Goal: Transaction & Acquisition: Book appointment/travel/reservation

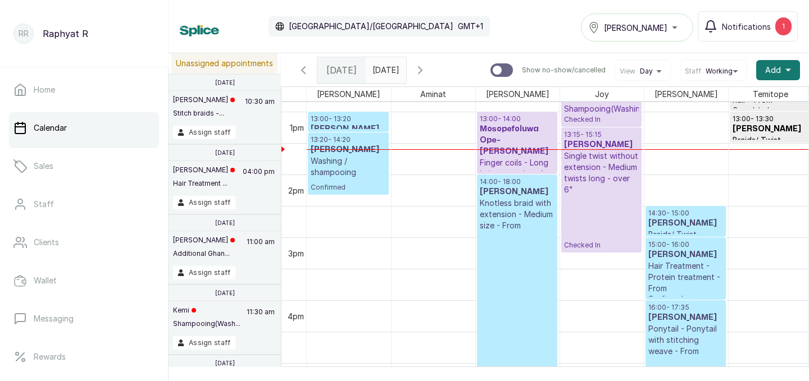
scroll to position [771, 0]
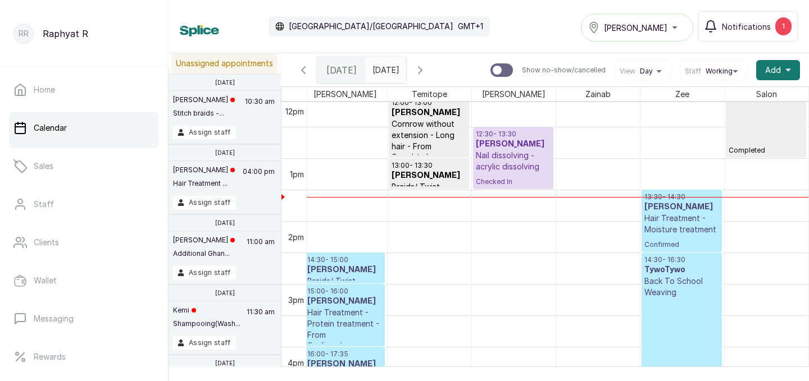
click at [674, 216] on p "Hair Treatment - Moisture treatment" at bounding box center [681, 224] width 75 height 22
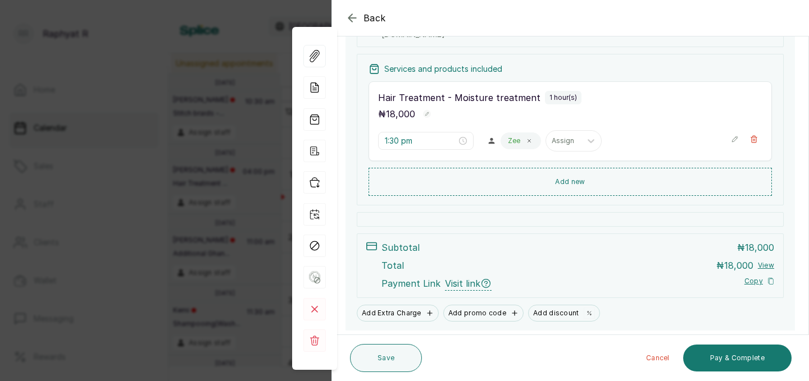
click at [350, 21] on icon "button" at bounding box center [351, 17] width 7 height 7
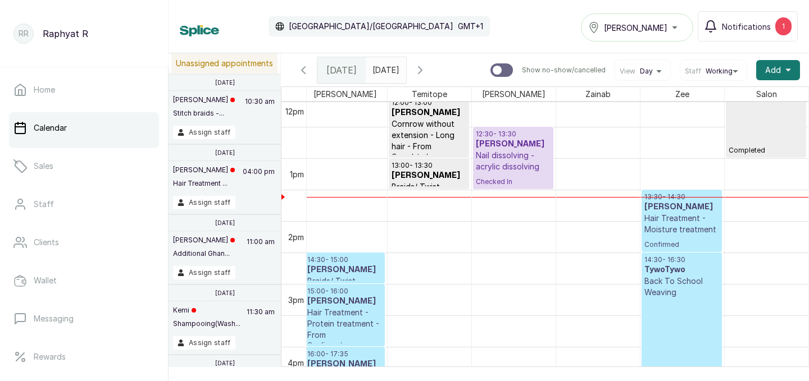
click at [684, 216] on p "Hair Treatment - Moisture treatment" at bounding box center [681, 224] width 75 height 22
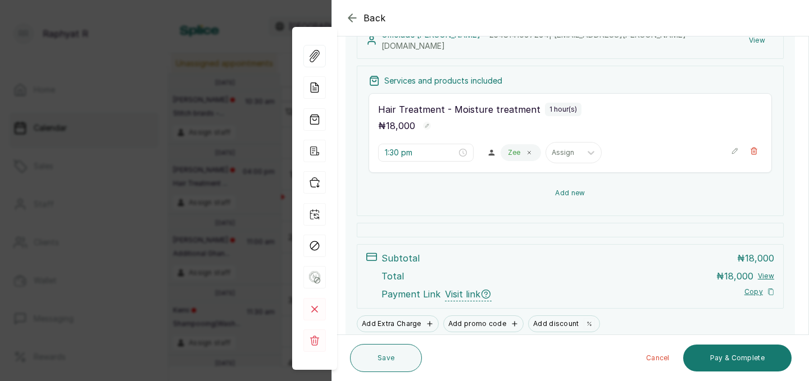
click at [568, 194] on button "Add new" at bounding box center [569, 193] width 403 height 27
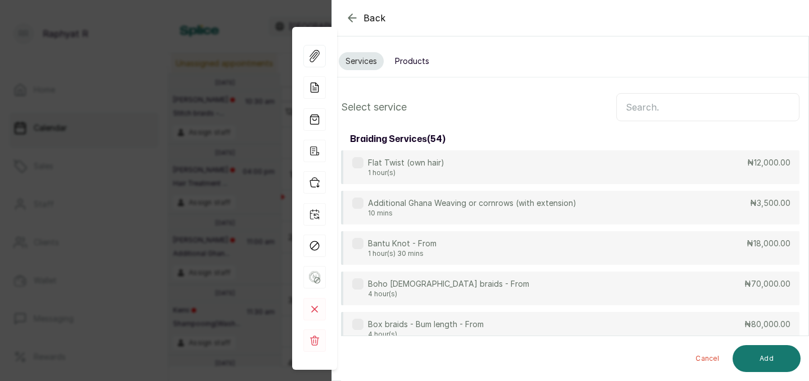
click at [624, 114] on input "text" at bounding box center [707, 107] width 183 height 28
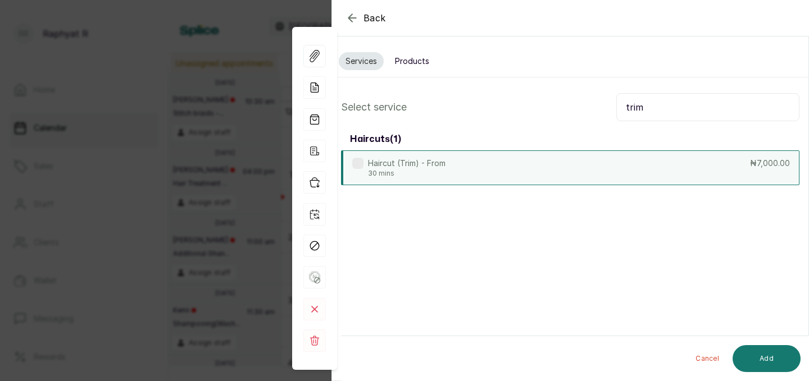
type input "trim"
click at [664, 170] on div "Haircut (Trim) - From 30 mins ₦7,000.00" at bounding box center [570, 168] width 458 height 35
click at [769, 356] on button "Add" at bounding box center [766, 358] width 68 height 27
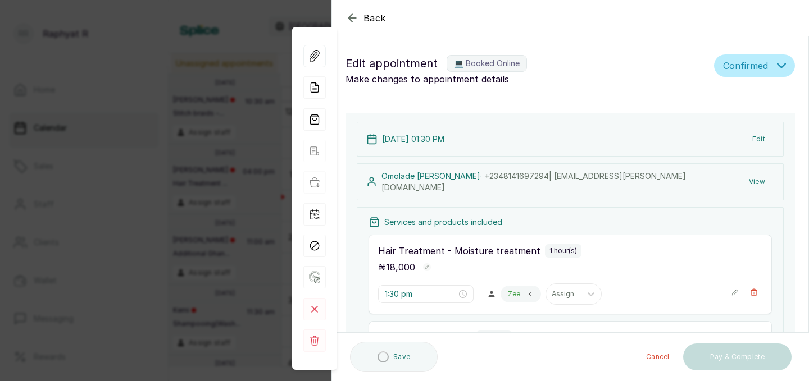
type input "2:30 pm"
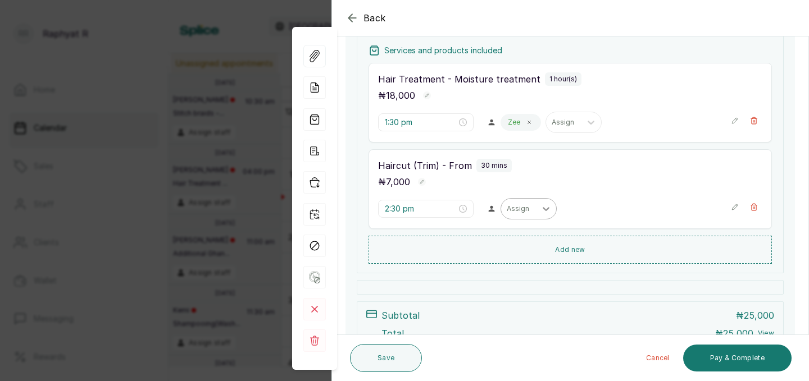
click at [540, 209] on icon at bounding box center [545, 208] width 11 height 11
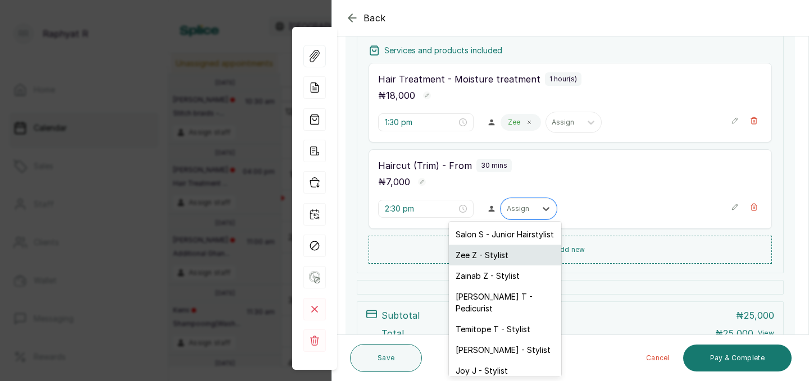
click at [495, 254] on div "Zee Z - Stylist" at bounding box center [505, 255] width 112 height 21
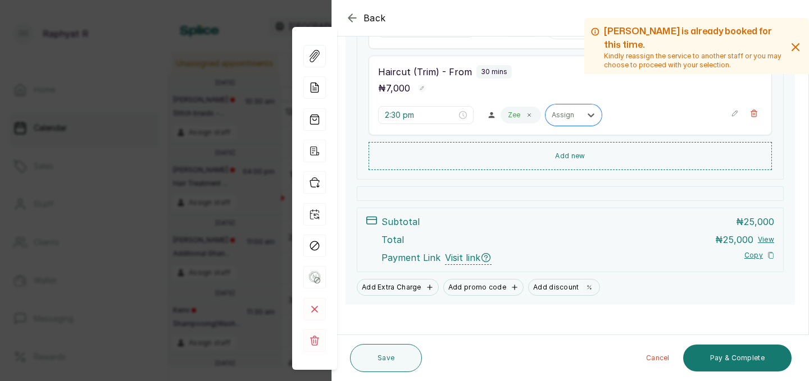
scroll to position [268, 0]
click at [314, 181] on icon "button" at bounding box center [314, 182] width 22 height 22
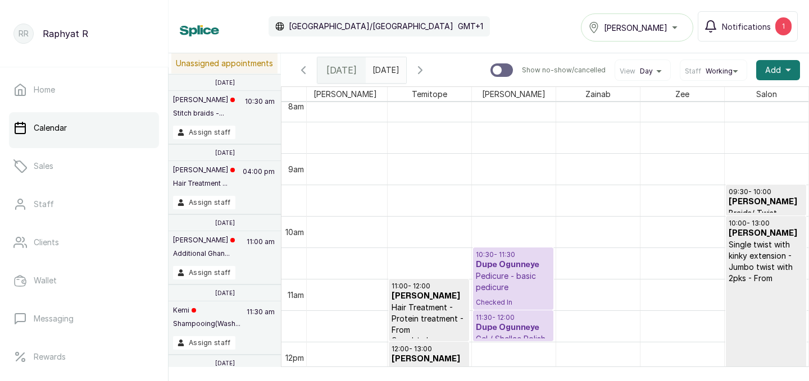
scroll to position [413, 0]
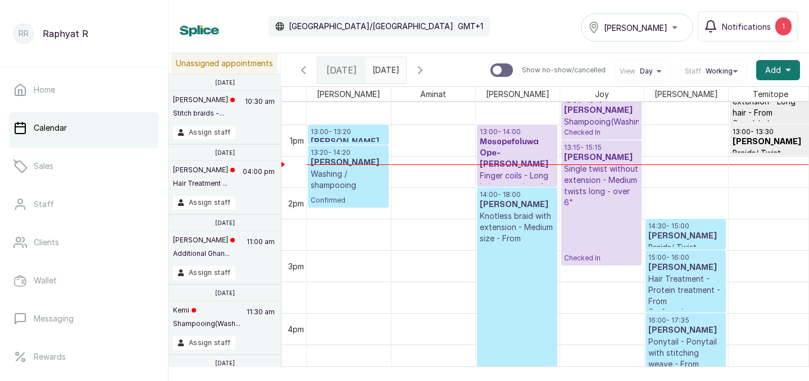
click at [526, 170] on p "Finger coils - Long hair -more than 4 inches" at bounding box center [517, 187] width 75 height 34
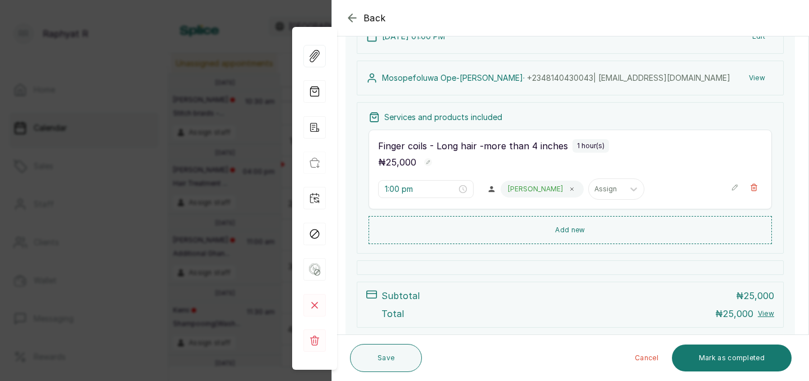
click at [352, 20] on icon "button" at bounding box center [351, 17] width 13 height 13
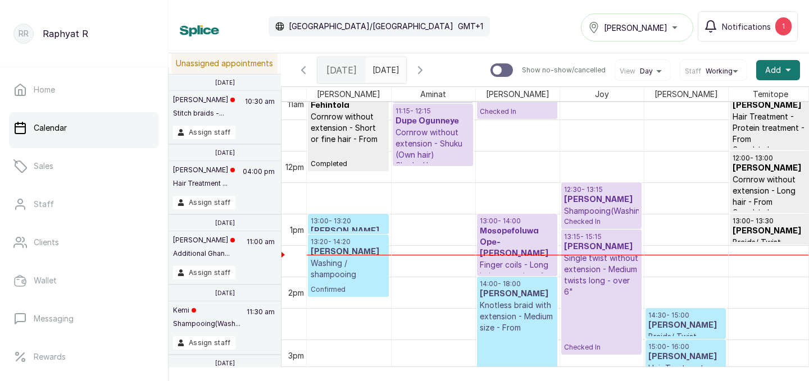
click at [517, 116] on div at bounding box center [516, 118] width 79 height 4
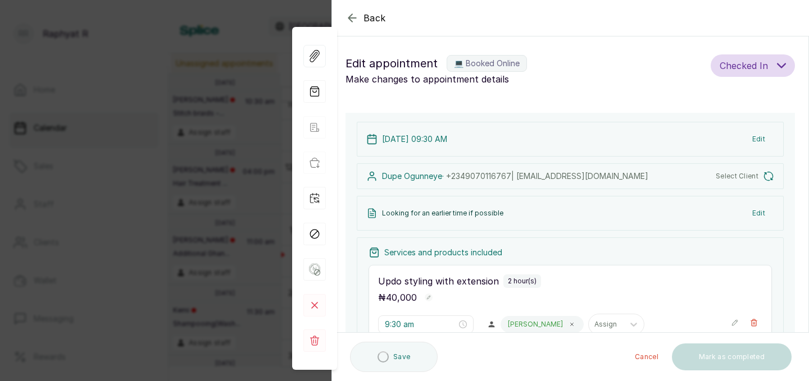
type input "9:30 am"
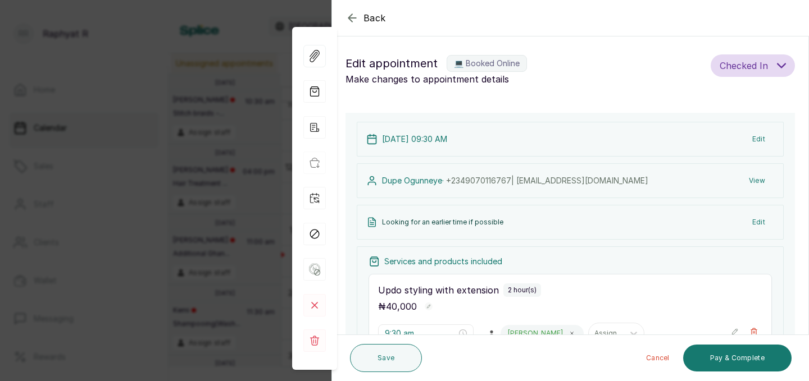
click at [355, 15] on icon "button" at bounding box center [351, 17] width 13 height 13
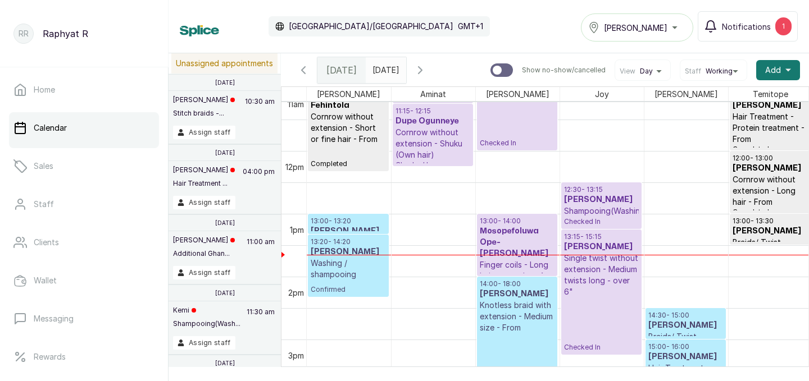
drag, startPoint x: 516, startPoint y: 117, endPoint x: 515, endPoint y: 131, distance: 14.7
click at [515, 131] on div "09:30 - 11:30 Dupe Ogunneye Updo styling with extension Checked In 13:00 - 14:0…" at bounding box center [518, 151] width 84 height 1510
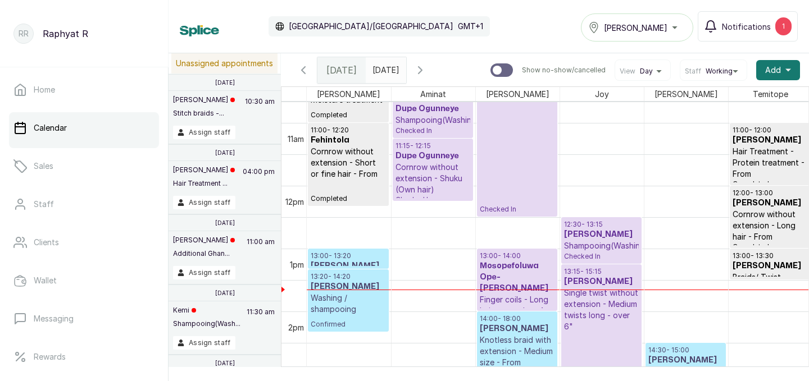
drag, startPoint x: 516, startPoint y: 183, endPoint x: 515, endPoint y: 210, distance: 26.5
click at [515, 210] on div "09:30 - 12:00 Dupe Ogunneye Updo styling with extension Checked In 13:00 - 14:0…" at bounding box center [518, 186] width 84 height 1510
drag, startPoint x: 515, startPoint y: 214, endPoint x: 516, endPoint y: 232, distance: 18.0
click at [516, 232] on div "09:30 - 12:30 Dupe Ogunneye Updo styling with extension Checked In 13:00 - 14:0…" at bounding box center [518, 186] width 84 height 1510
click at [522, 263] on h3 "Mosopefoluwa Ope-[PERSON_NAME]" at bounding box center [517, 278] width 75 height 34
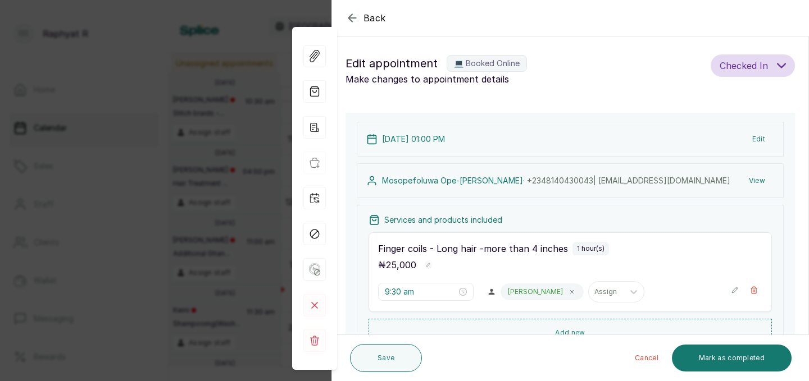
type input "1:00 pm"
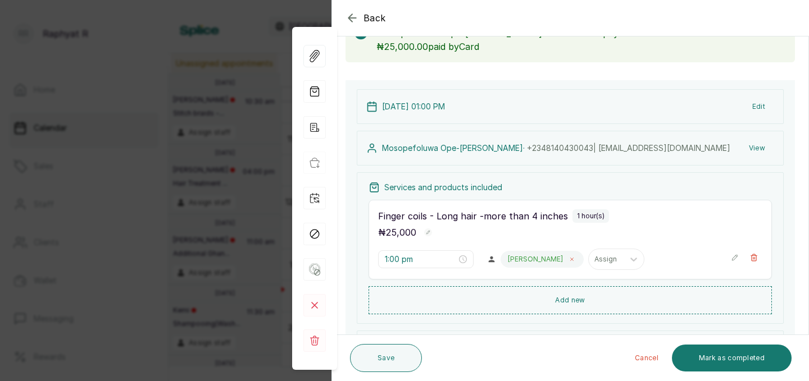
click at [567, 260] on span at bounding box center [571, 259] width 9 height 9
click at [540, 259] on icon at bounding box center [545, 259] width 11 height 11
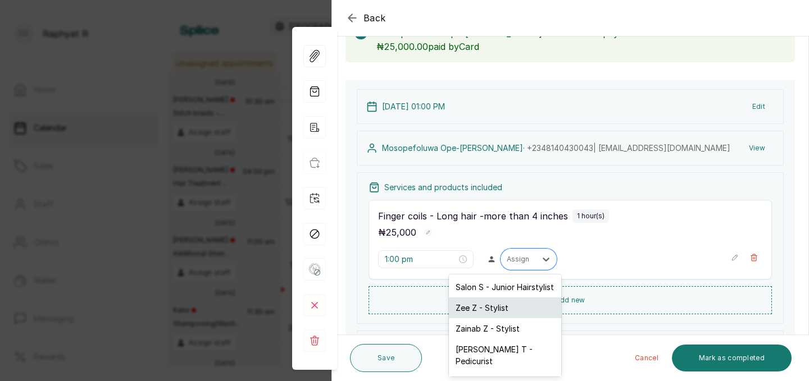
click at [523, 306] on div "Zee Z - Stylist" at bounding box center [505, 308] width 112 height 21
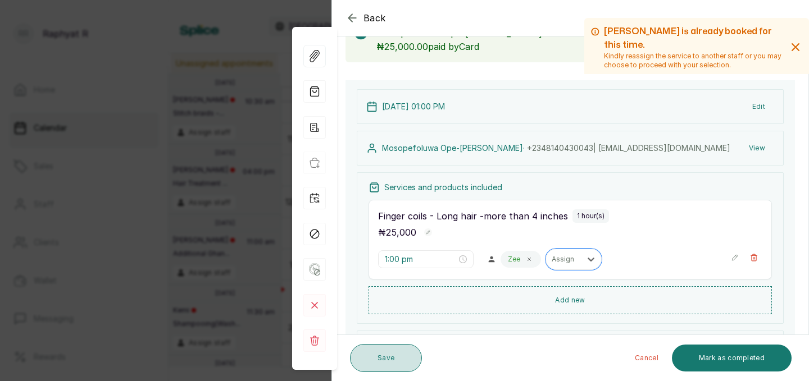
click at [380, 357] on button "Save" at bounding box center [386, 358] width 72 height 28
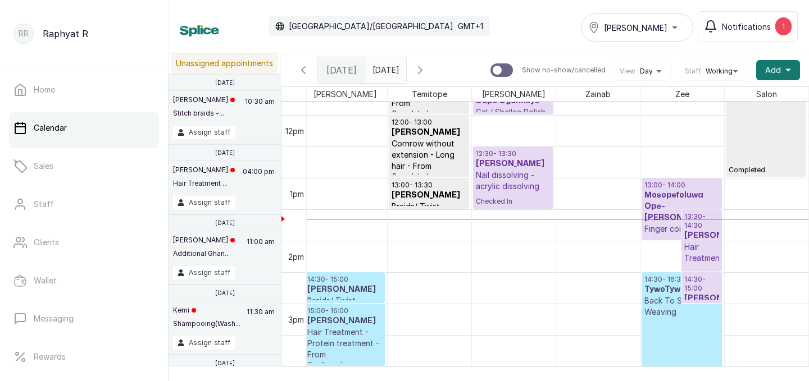
click at [713, 236] on h3 "[PERSON_NAME]" at bounding box center [701, 235] width 35 height 11
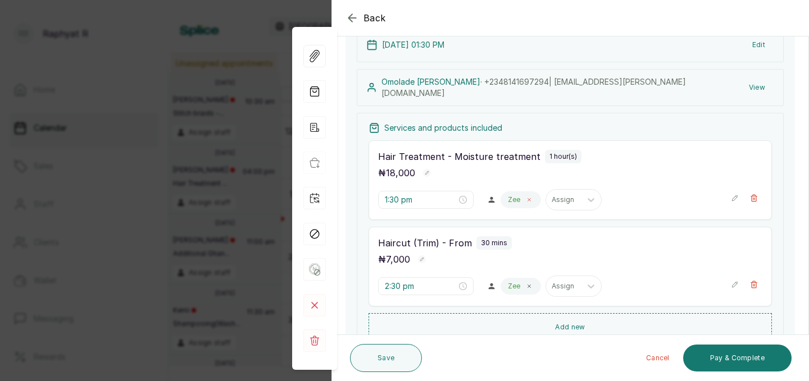
click at [528, 199] on icon at bounding box center [529, 200] width 3 height 3
click at [543, 198] on icon at bounding box center [546, 200] width 7 height 4
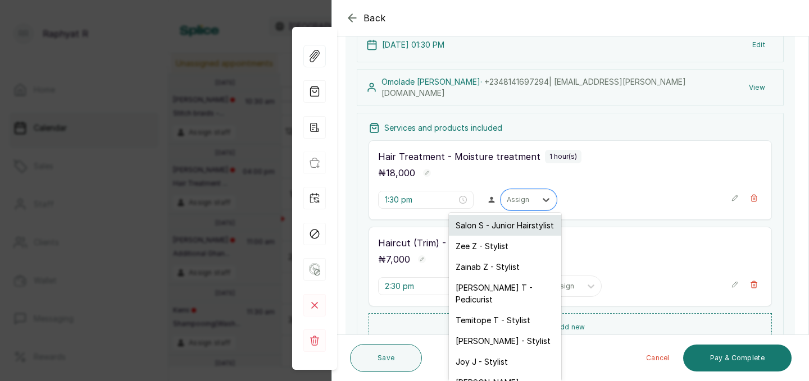
click at [519, 226] on div "Salon S - Junior Hairstylist" at bounding box center [505, 225] width 112 height 21
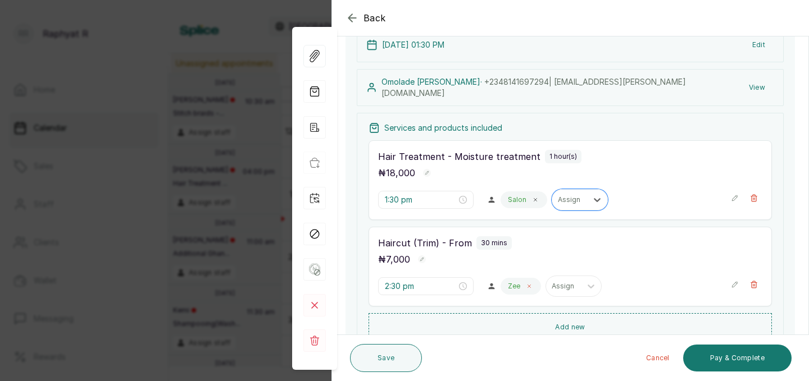
click at [525, 285] on span at bounding box center [529, 286] width 9 height 9
click at [543, 285] on icon at bounding box center [546, 287] width 7 height 4
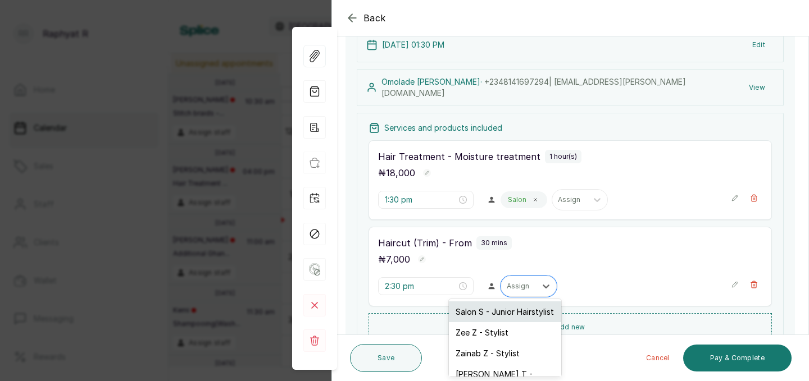
click at [520, 308] on div "Salon S - Junior Hairstylist" at bounding box center [505, 312] width 112 height 21
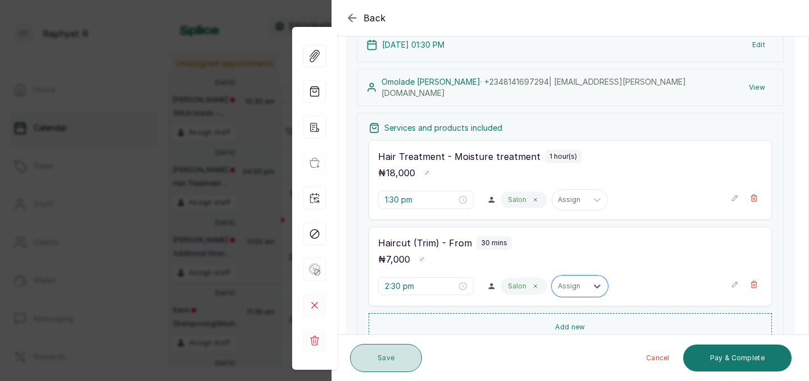
click at [394, 352] on button "Save" at bounding box center [386, 358] width 72 height 28
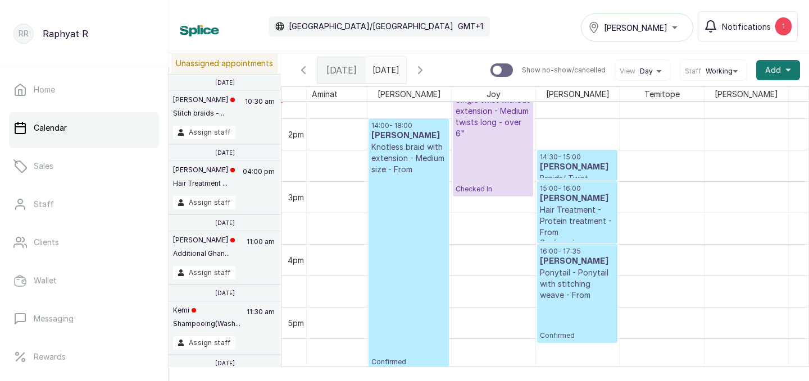
scroll to position [864, 226]
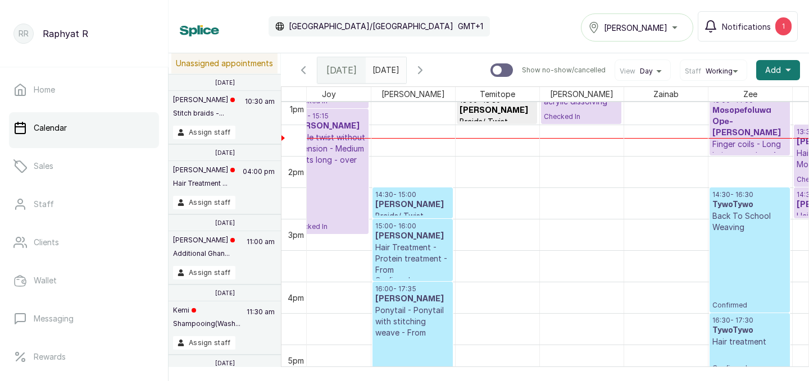
click at [427, 69] on icon "button" at bounding box center [419, 69] width 13 height 13
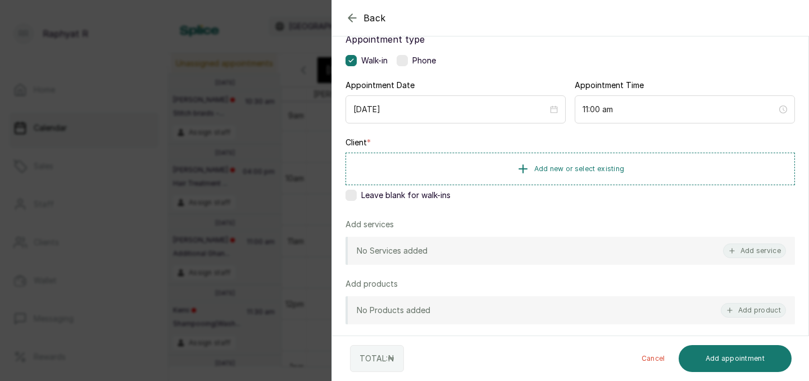
click at [717, 253] on div "No Services added Add service" at bounding box center [569, 251] width 449 height 28
click at [669, 166] on button "Add new or select existing" at bounding box center [569, 168] width 449 height 31
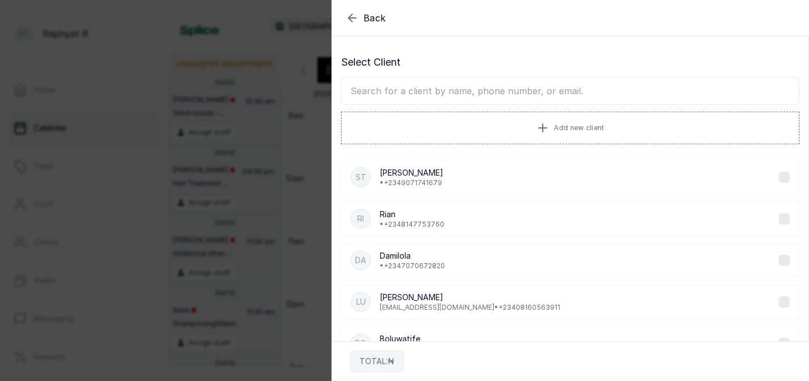
click at [369, 86] on input "text" at bounding box center [570, 91] width 458 height 28
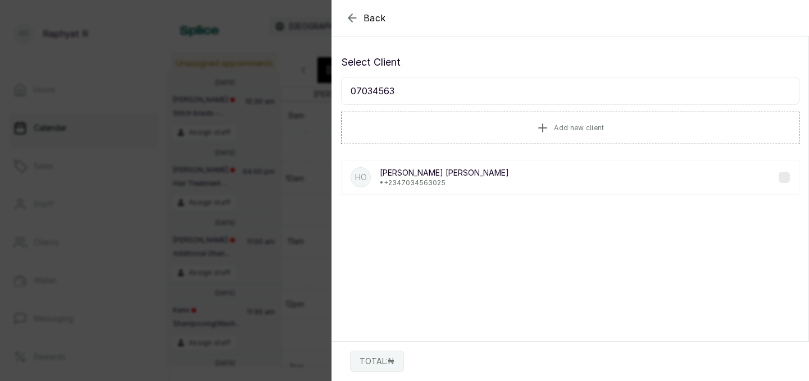
type input "070345630"
click at [404, 168] on p "Helen Ogbebor" at bounding box center [444, 172] width 129 height 11
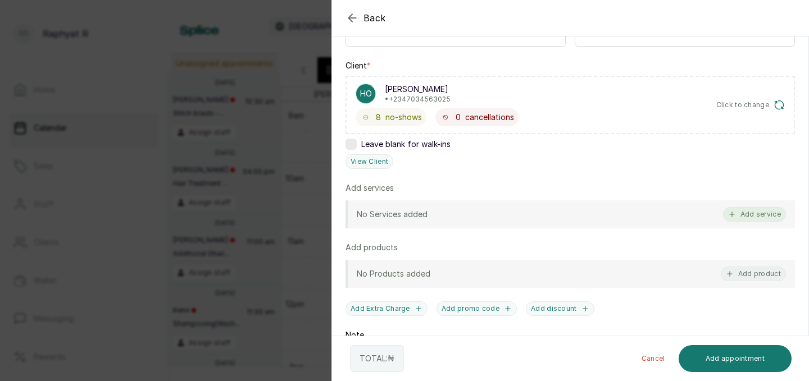
click at [757, 214] on button "Add service" at bounding box center [754, 214] width 63 height 15
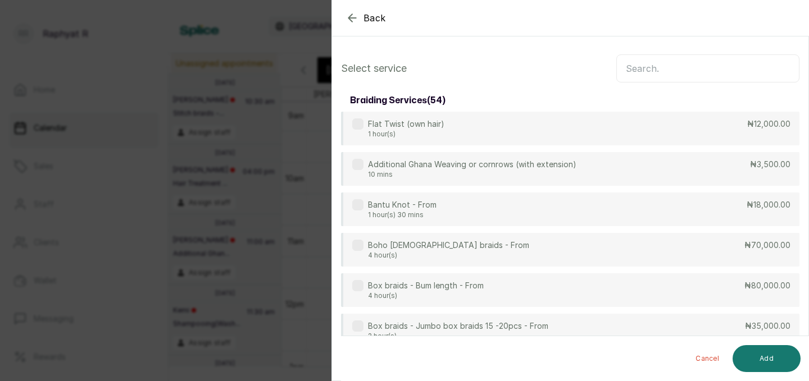
click at [635, 71] on input "text" at bounding box center [707, 68] width 183 height 28
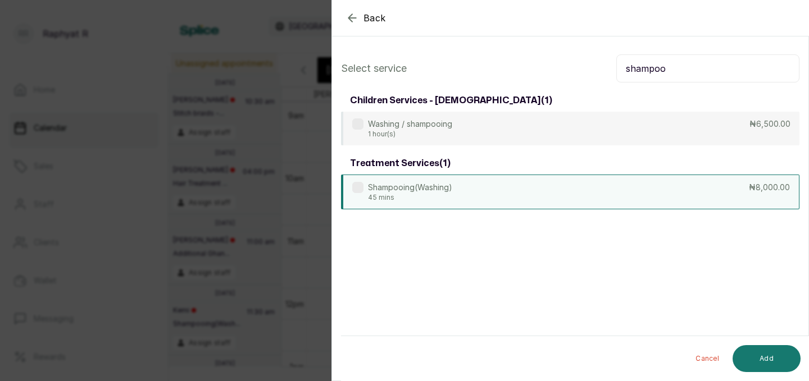
type input "shampoo"
click at [614, 193] on div "Shampooing(Washing) 45 mins ₦8,000.00" at bounding box center [570, 192] width 458 height 35
click at [762, 349] on button "Add" at bounding box center [766, 358] width 68 height 27
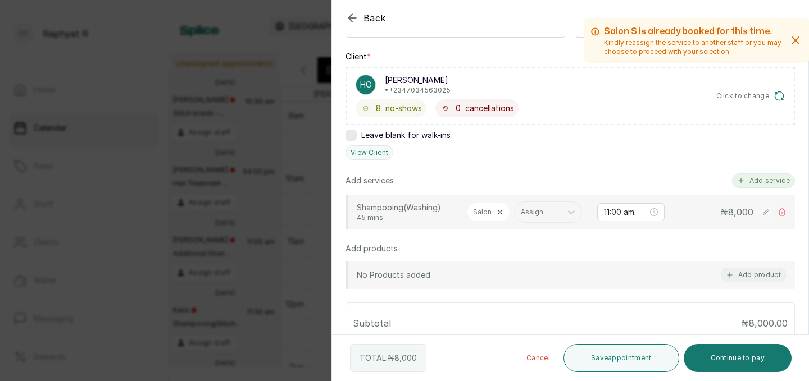
click at [766, 181] on button "Add service" at bounding box center [763, 181] width 63 height 15
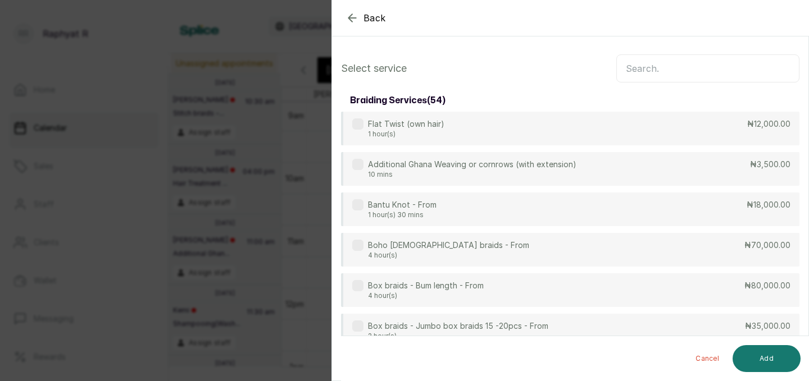
click at [630, 65] on input "text" at bounding box center [707, 68] width 183 height 28
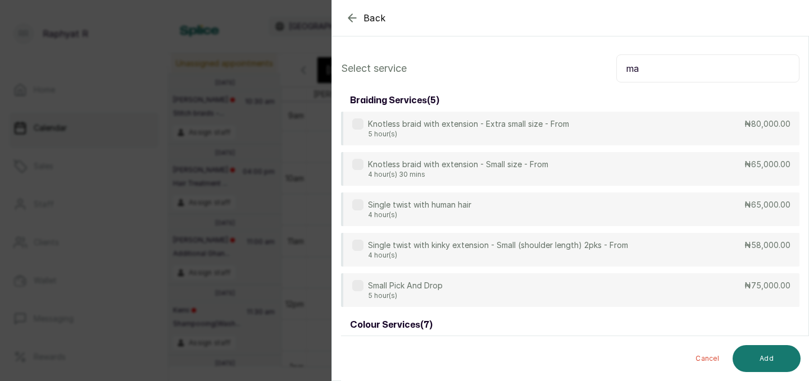
type input "m"
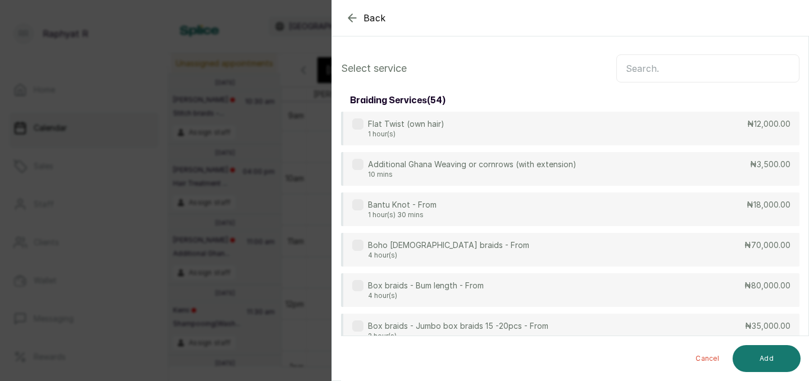
click at [357, 16] on icon "button" at bounding box center [351, 17] width 13 height 13
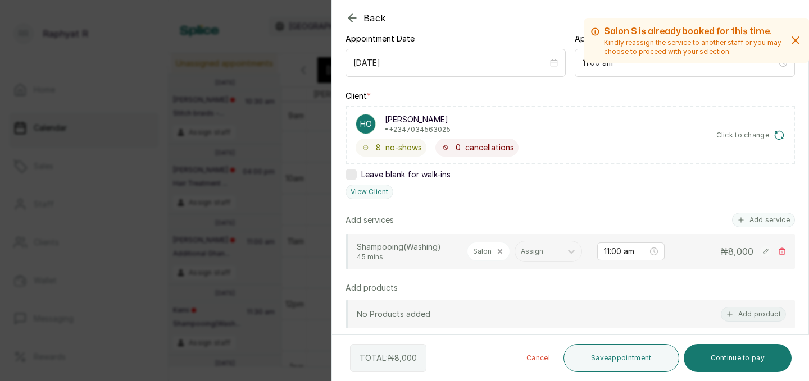
scroll to position [133, 0]
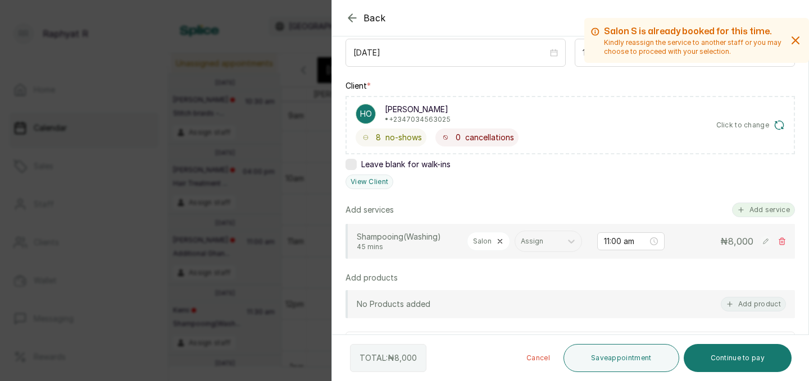
click at [759, 208] on button "Add service" at bounding box center [763, 210] width 63 height 15
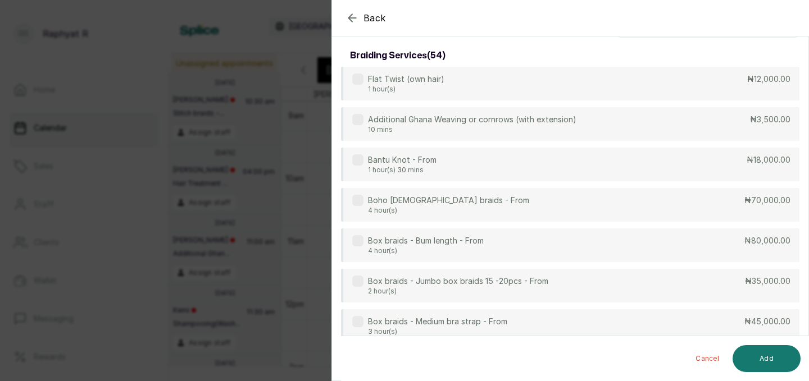
scroll to position [0, 0]
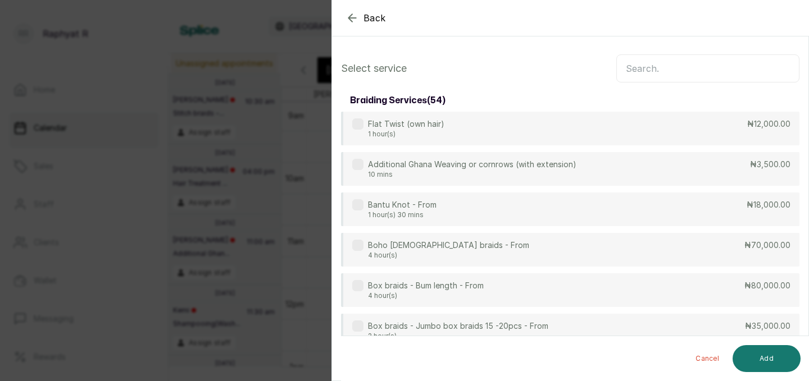
click at [636, 69] on input "text" at bounding box center [707, 68] width 183 height 28
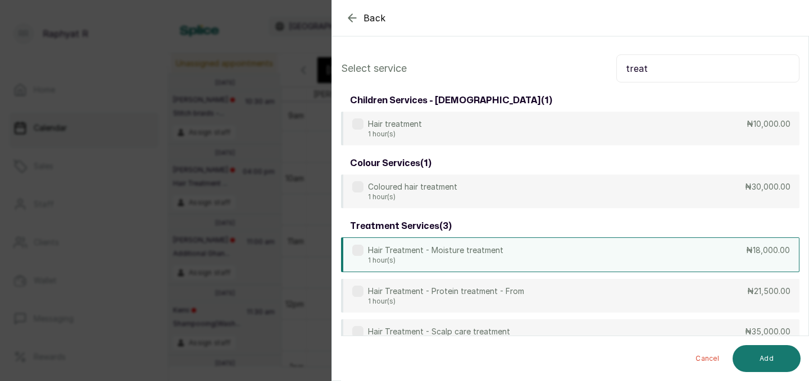
type input "treat"
click at [672, 252] on div "Hair Treatment - Moisture treatment 1 hour(s) ₦18,000.00" at bounding box center [570, 255] width 458 height 35
click at [768, 352] on button "Add" at bounding box center [766, 358] width 68 height 27
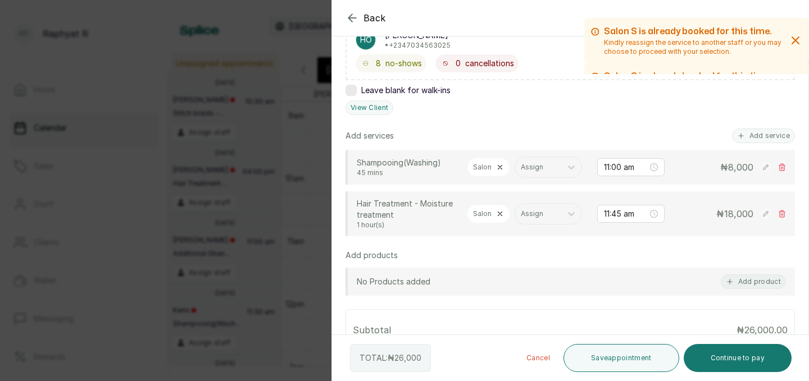
scroll to position [220, 0]
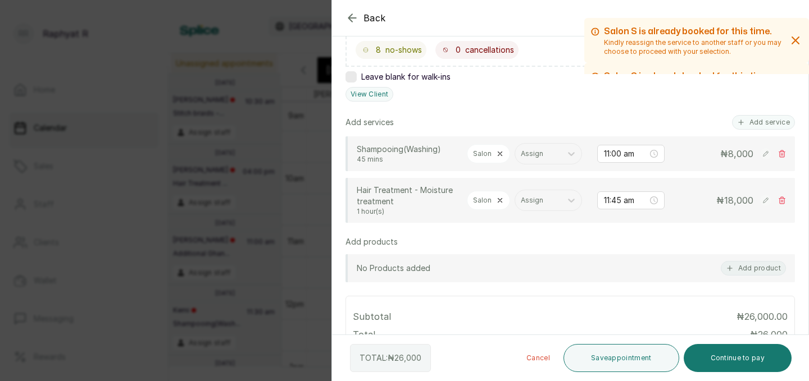
click at [783, 151] on icon at bounding box center [782, 154] width 6 height 7
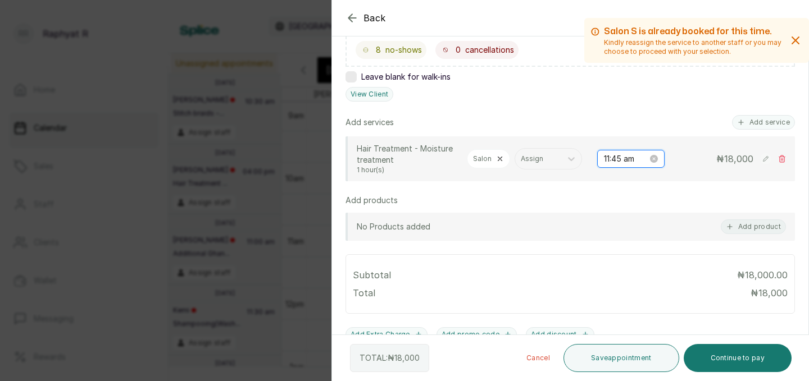
click at [627, 157] on input "11:45 am" at bounding box center [626, 159] width 44 height 12
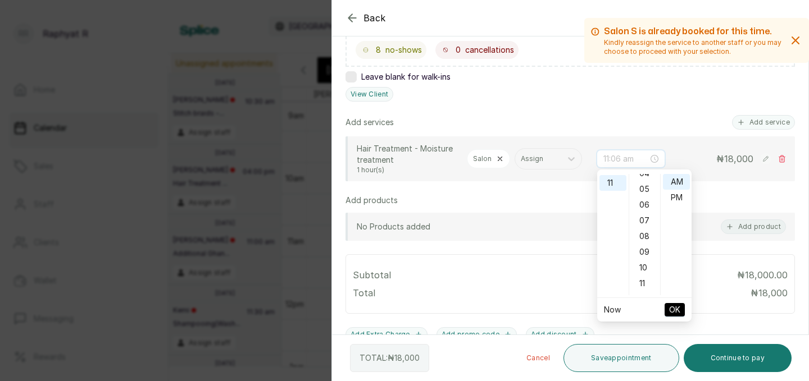
scroll to position [0, 0]
click at [645, 184] on div "00" at bounding box center [644, 182] width 27 height 16
click at [644, 177] on div "00" at bounding box center [644, 182] width 27 height 16
click at [648, 184] on div "00" at bounding box center [644, 182] width 27 height 16
type input "11:00 am"
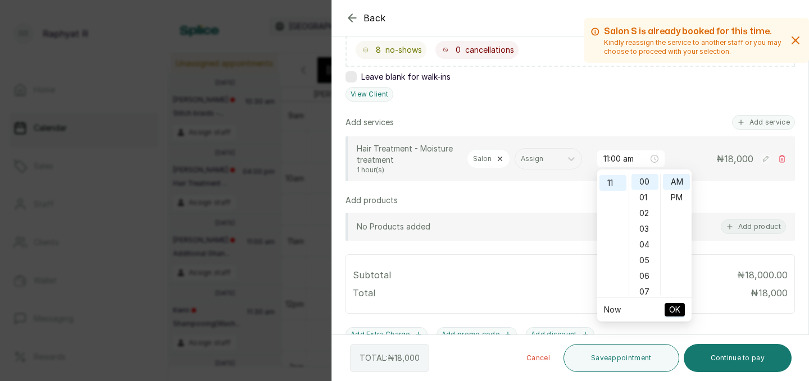
click at [679, 308] on span "OK" at bounding box center [674, 309] width 11 height 21
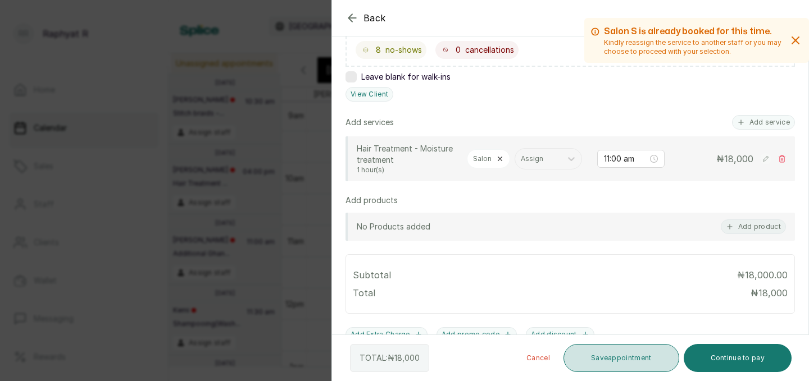
click at [618, 356] on button "Save appointment" at bounding box center [621, 358] width 116 height 28
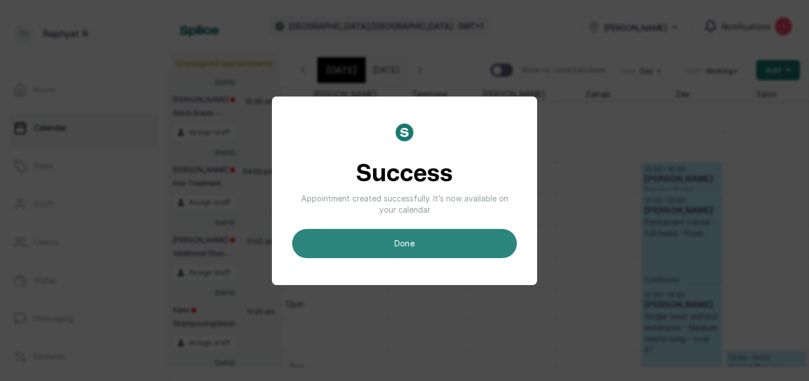
click at [406, 247] on button "done" at bounding box center [404, 243] width 225 height 29
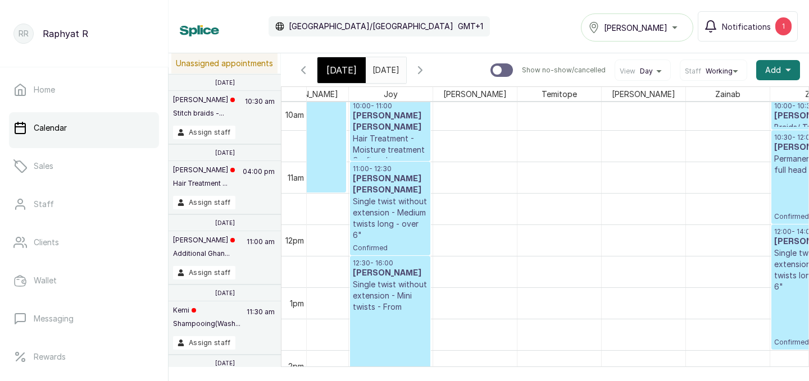
scroll to position [632, 52]
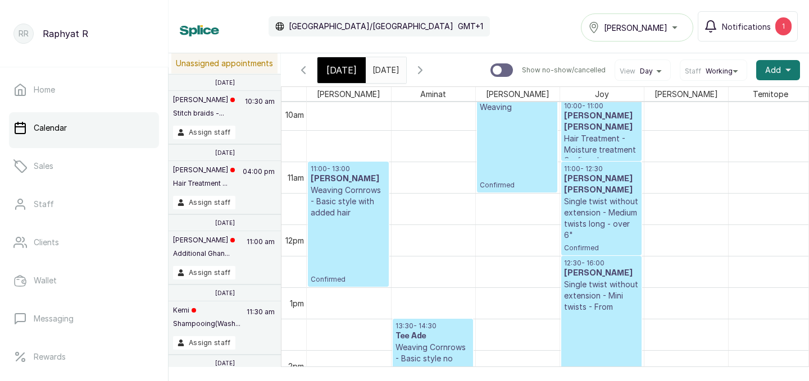
click at [348, 71] on span "[DATE]" at bounding box center [341, 69] width 30 height 13
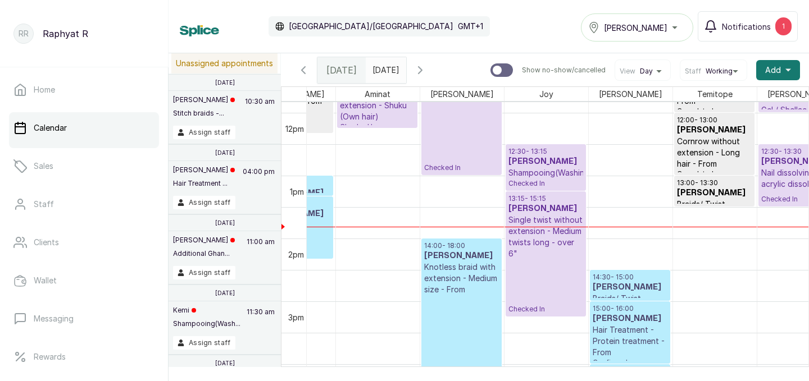
scroll to position [744, 0]
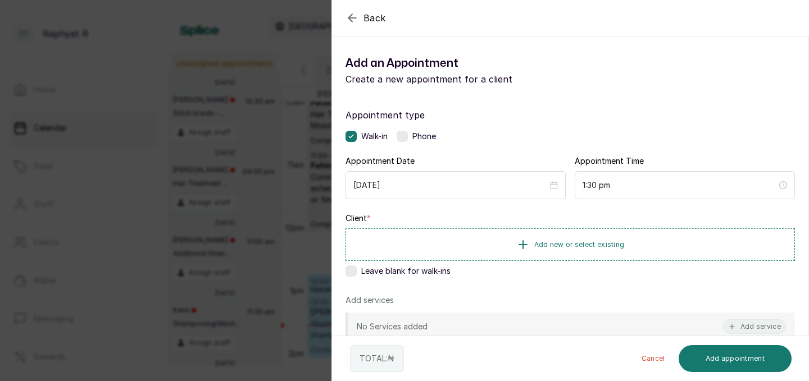
click at [353, 21] on icon "button" at bounding box center [351, 17] width 13 height 13
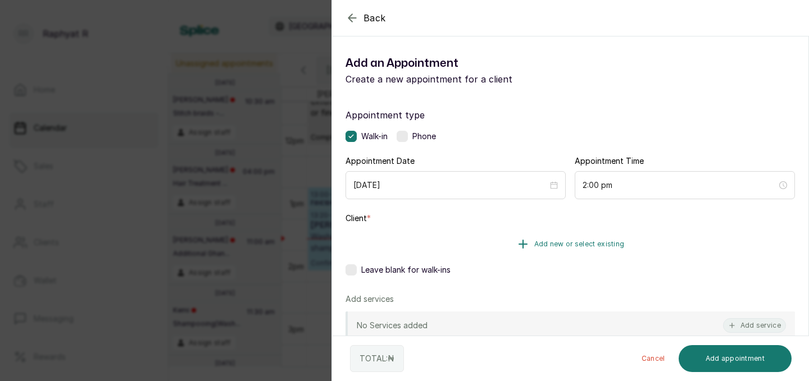
click at [561, 242] on span "Add new or select existing" at bounding box center [579, 244] width 90 height 9
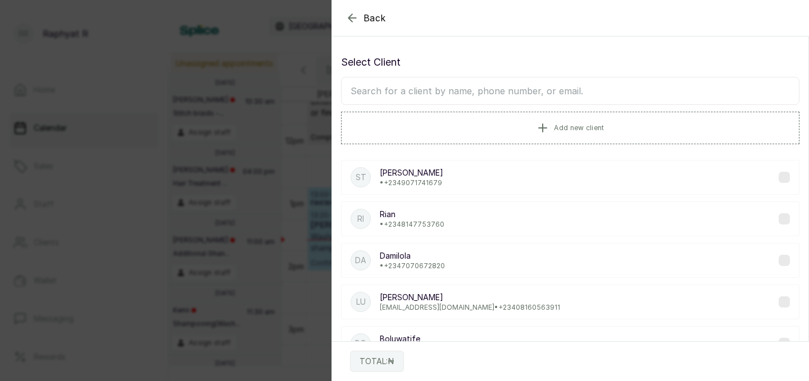
click at [368, 93] on input "text" at bounding box center [570, 91] width 458 height 28
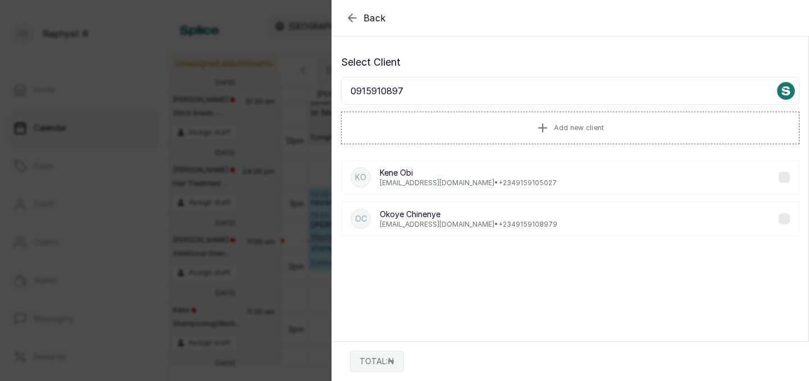
type input "09159108979"
click at [435, 172] on p "Okoye Chinenye" at bounding box center [468, 172] width 177 height 11
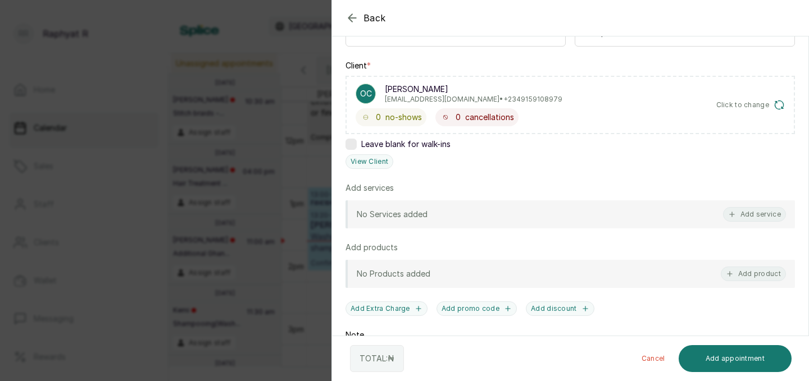
scroll to position [157, 0]
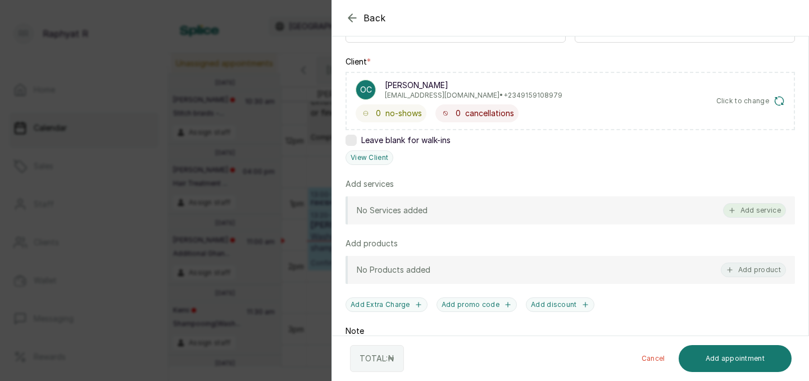
click at [759, 210] on button "Add service" at bounding box center [754, 210] width 63 height 15
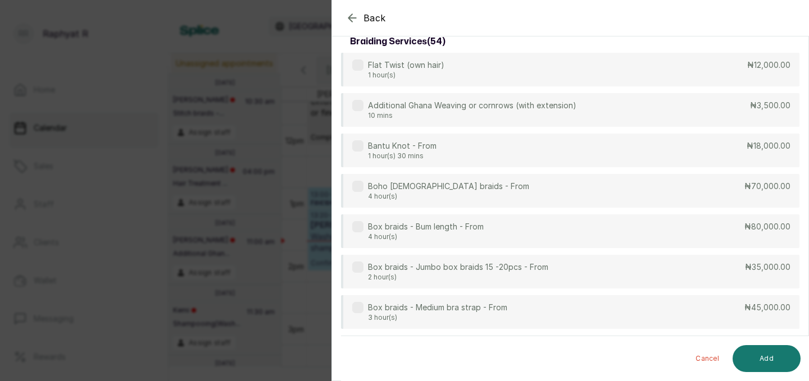
scroll to position [0, 0]
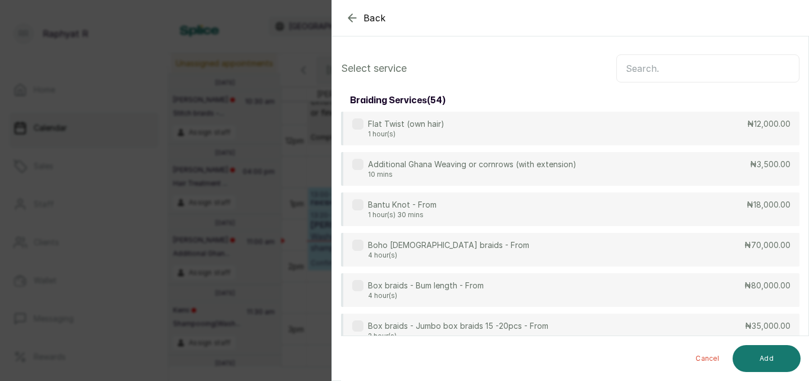
click at [627, 71] on input "text" at bounding box center [707, 68] width 183 height 28
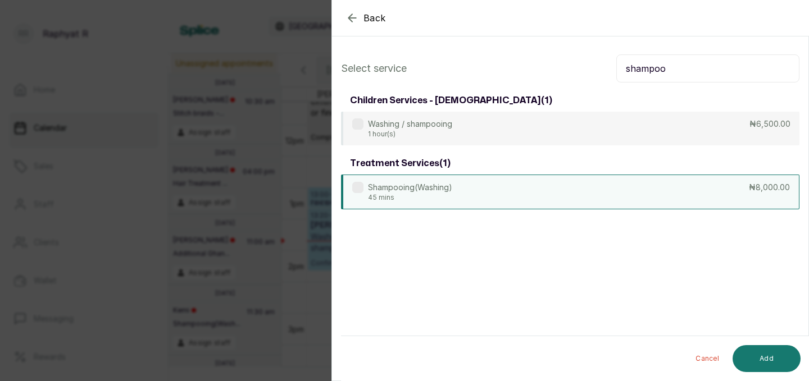
type input "shampoo"
click at [725, 191] on div "Shampooing(Washing) 45 mins ₦8,000.00" at bounding box center [570, 192] width 458 height 35
click at [772, 356] on button "Add" at bounding box center [766, 358] width 68 height 27
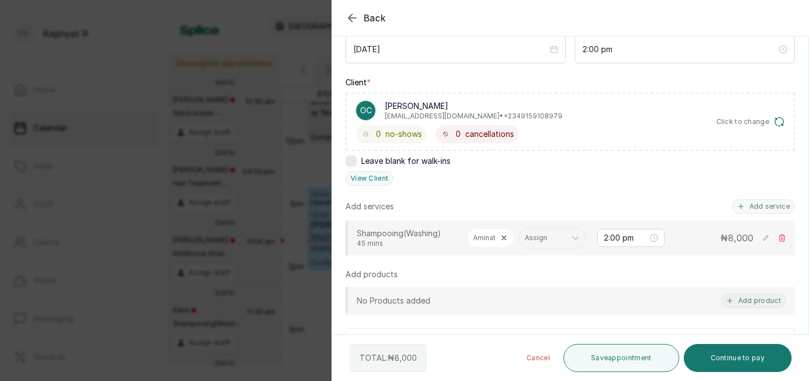
scroll to position [155, 0]
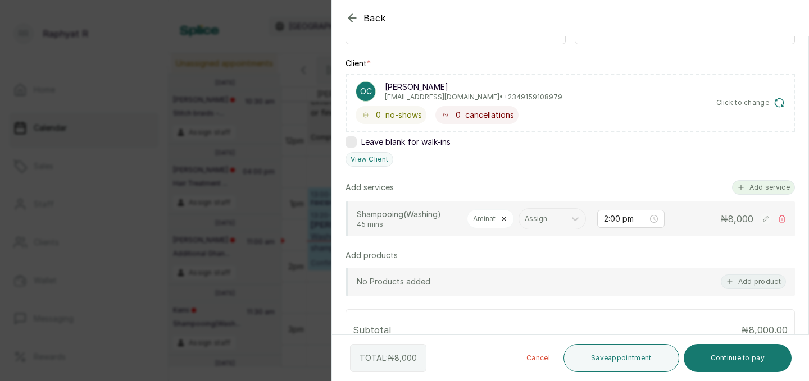
click at [762, 187] on button "Add service" at bounding box center [763, 187] width 63 height 15
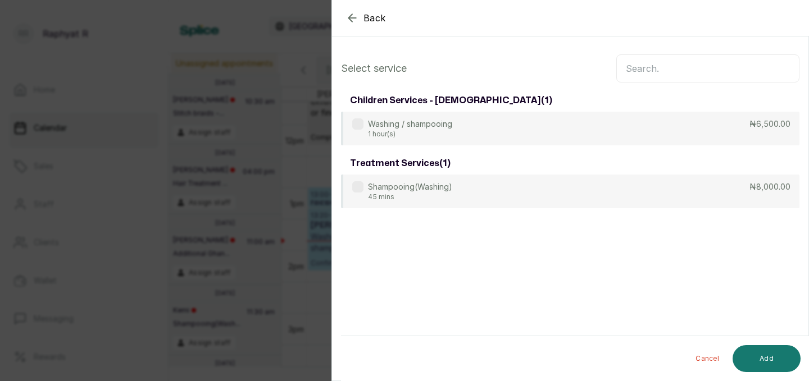
scroll to position [0, 0]
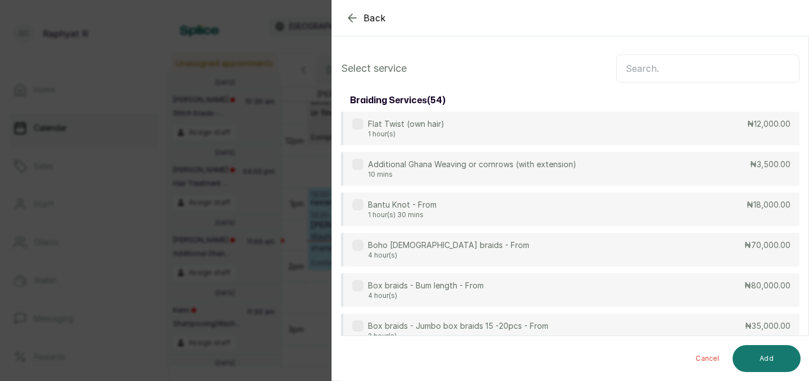
click at [635, 69] on input "text" at bounding box center [707, 68] width 183 height 28
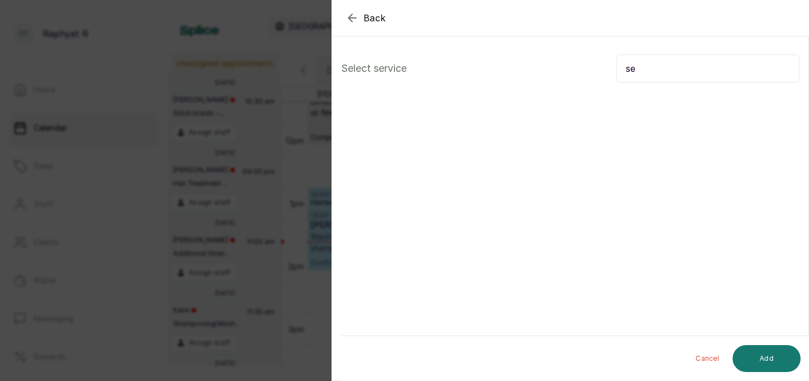
type input "s"
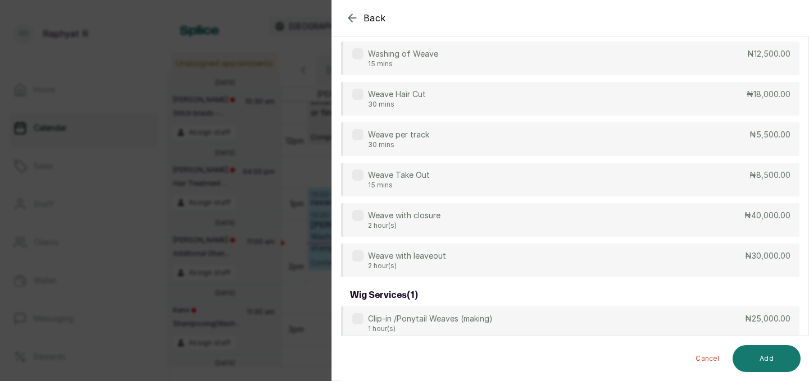
scroll to position [426, 0]
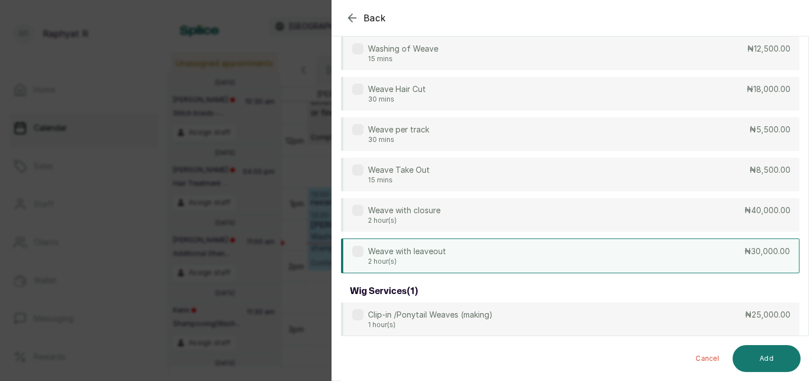
type input "weave"
click at [717, 249] on div "Weave with leaveout 2 hour(s) ₦30,000.00" at bounding box center [570, 256] width 458 height 35
click at [765, 352] on button "Add" at bounding box center [766, 358] width 68 height 27
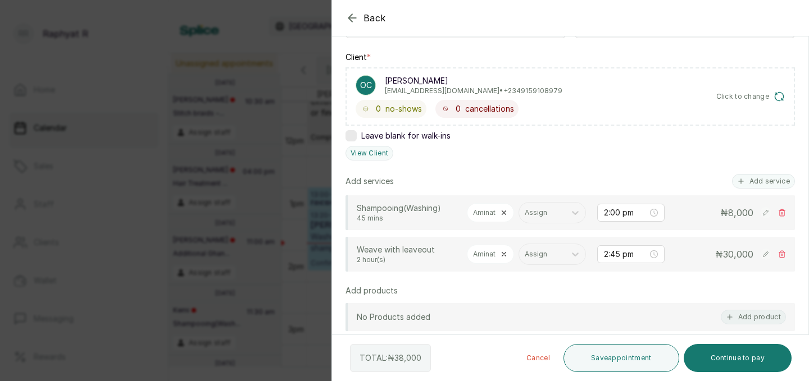
scroll to position [158, 0]
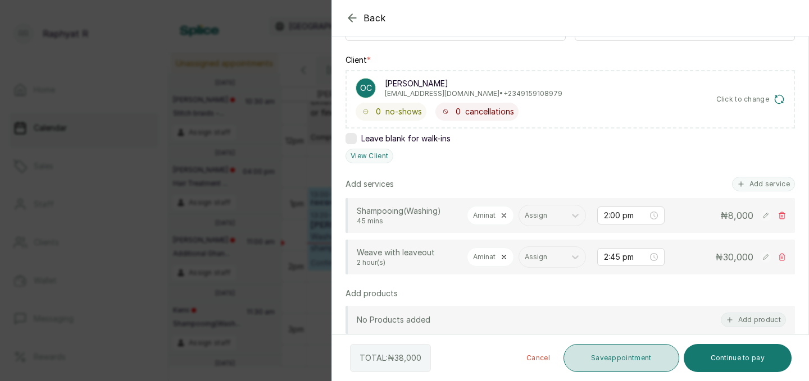
click at [636, 351] on button "Save appointment" at bounding box center [621, 358] width 116 height 28
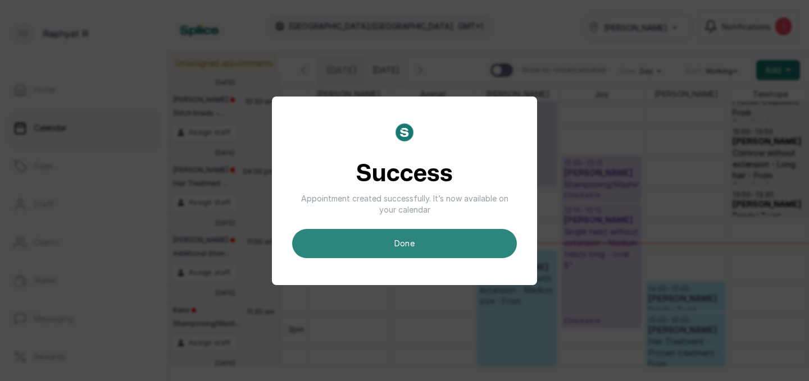
click at [432, 243] on button "done" at bounding box center [404, 243] width 225 height 29
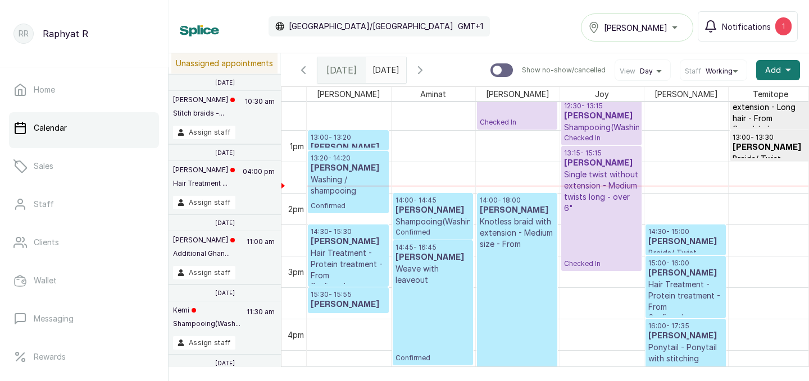
scroll to position [800, 0]
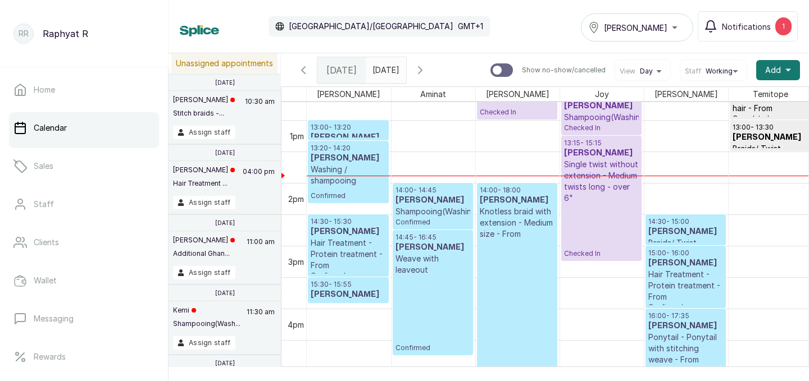
click at [363, 239] on p "Hair Treatment - Protein treatment - From" at bounding box center [348, 255] width 75 height 34
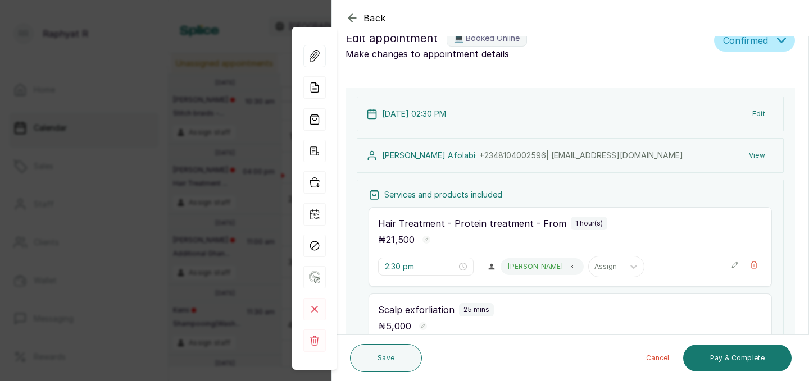
scroll to position [0, 0]
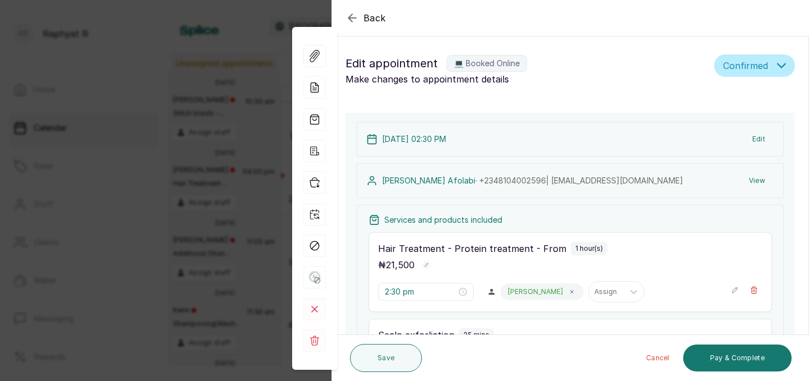
click at [354, 15] on icon "button" at bounding box center [351, 17] width 13 height 13
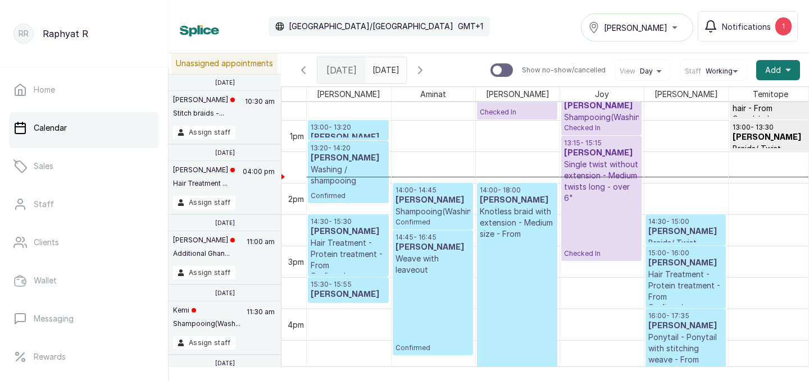
click at [325, 155] on h3 "[PERSON_NAME]" at bounding box center [348, 158] width 75 height 11
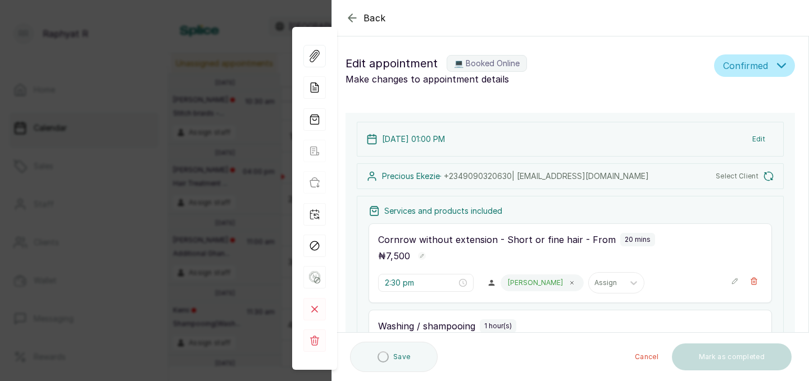
type input "1:00 pm"
type input "1:20 pm"
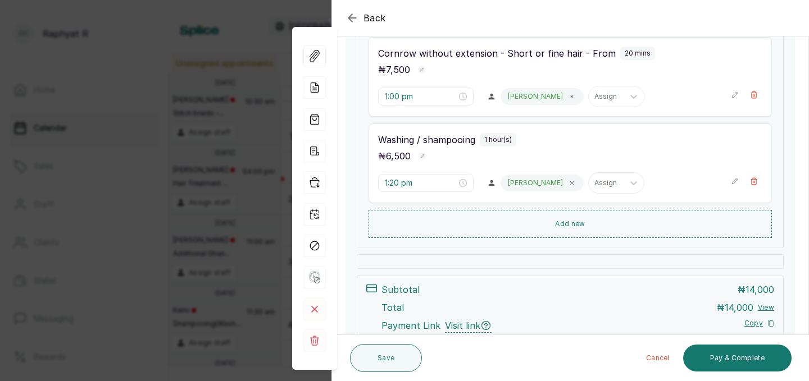
scroll to position [199, 0]
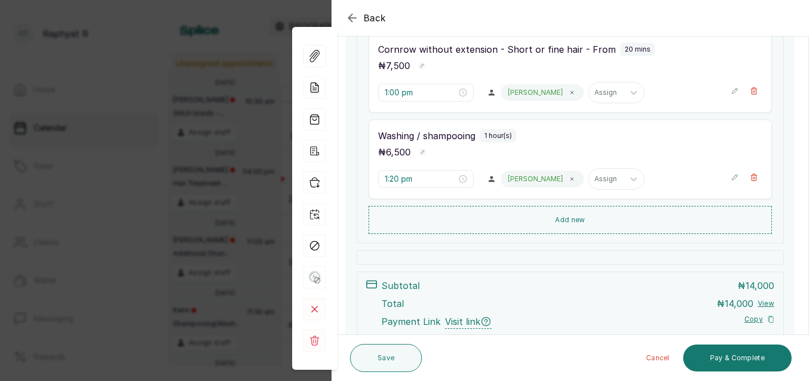
click at [350, 12] on icon "button" at bounding box center [351, 17] width 13 height 13
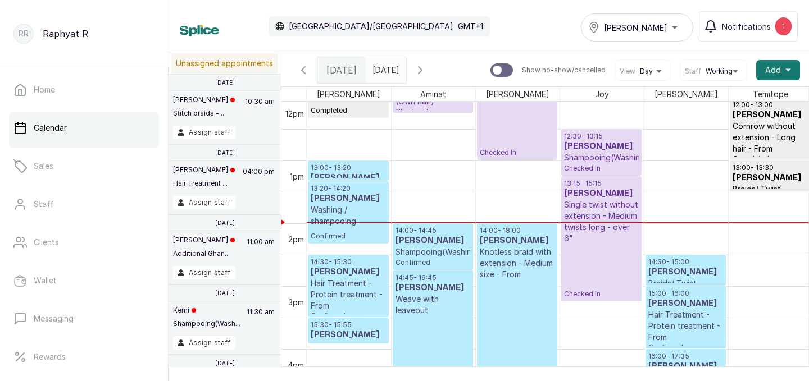
scroll to position [755, 0]
